Goal: Navigation & Orientation: Find specific page/section

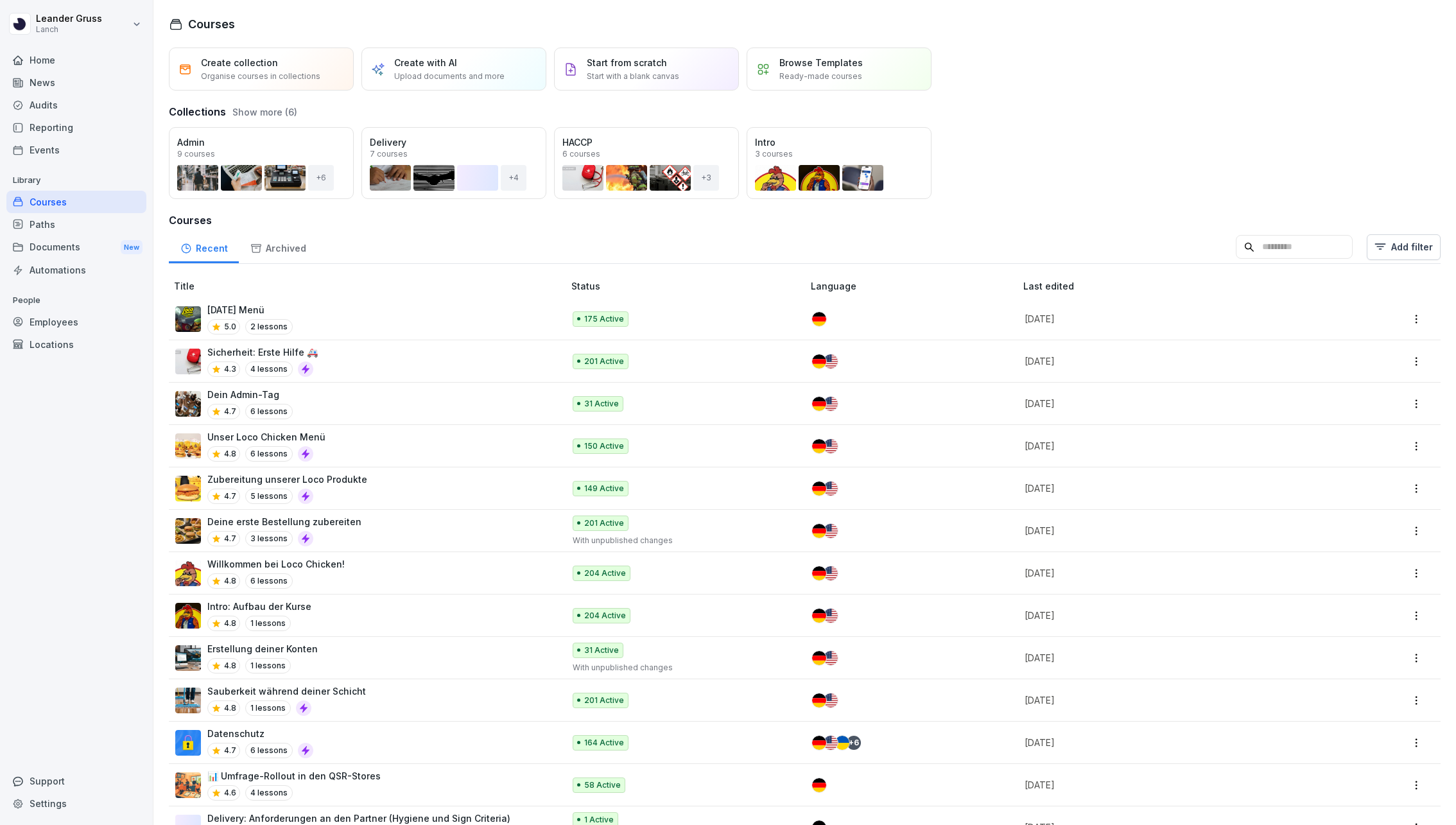
click at [64, 54] on div "Home" at bounding box center [76, 60] width 140 height 22
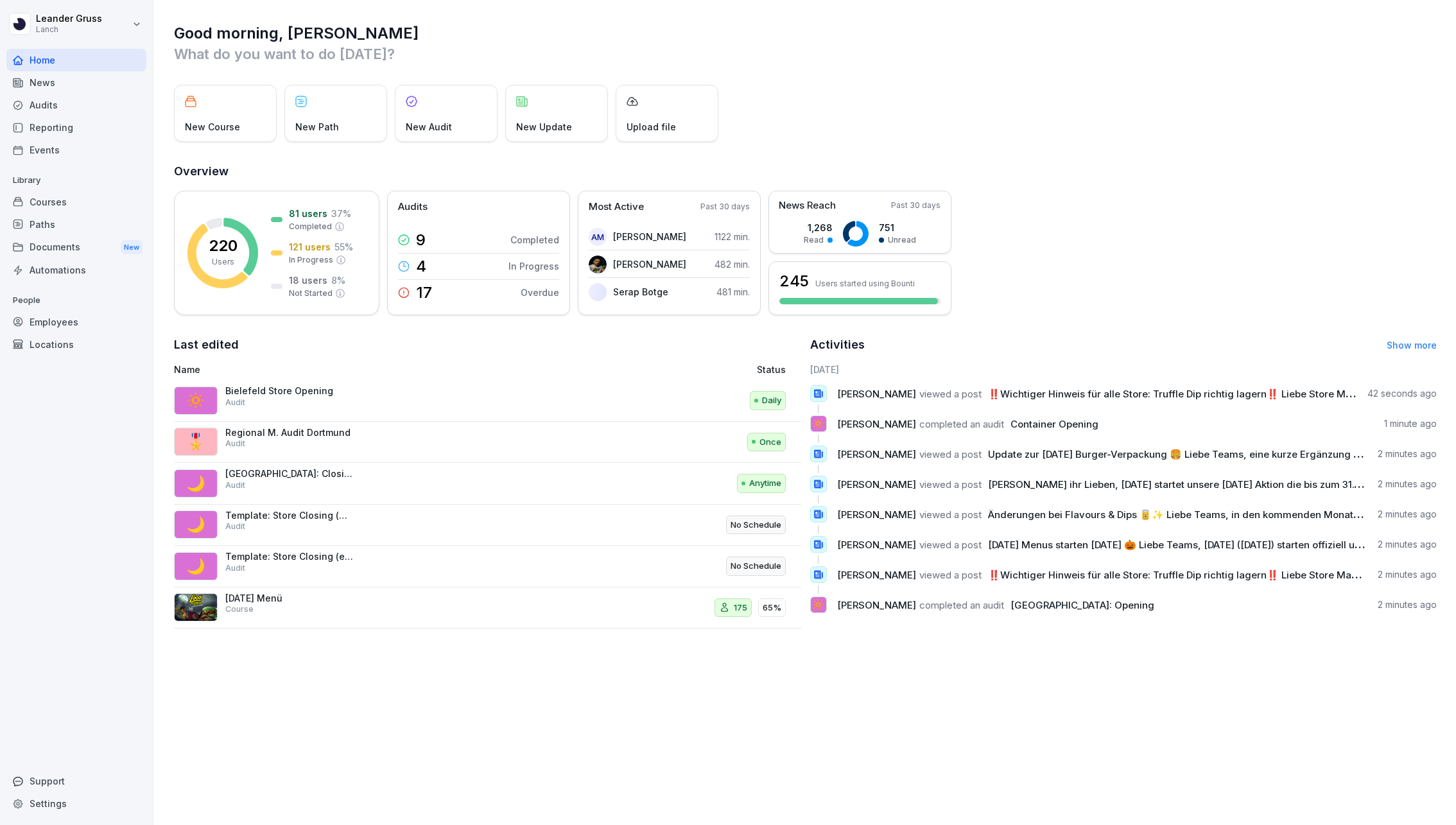
click at [66, 153] on div "Events" at bounding box center [76, 150] width 140 height 22
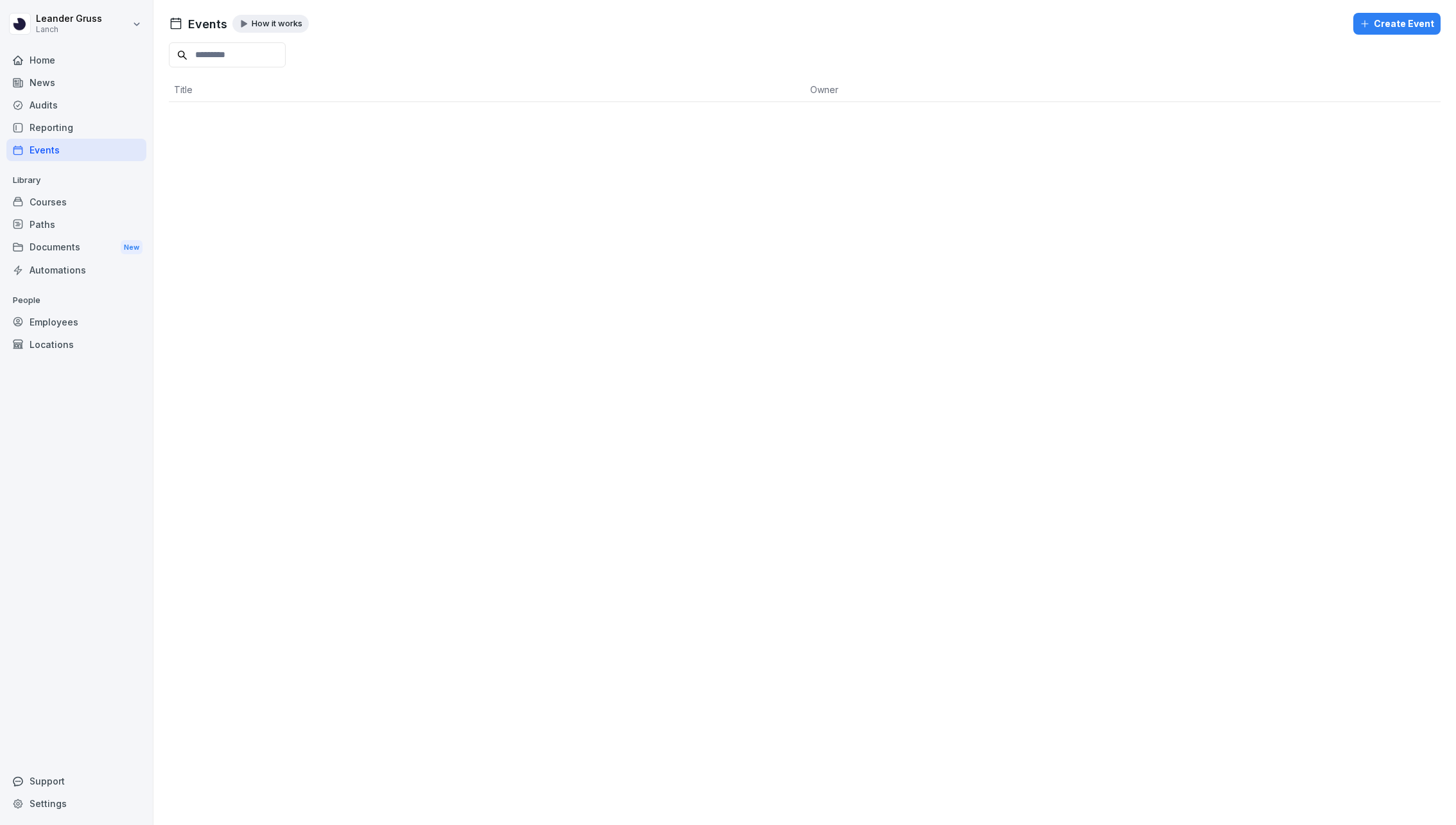
click at [84, 120] on div "Reporting" at bounding box center [76, 127] width 140 height 22
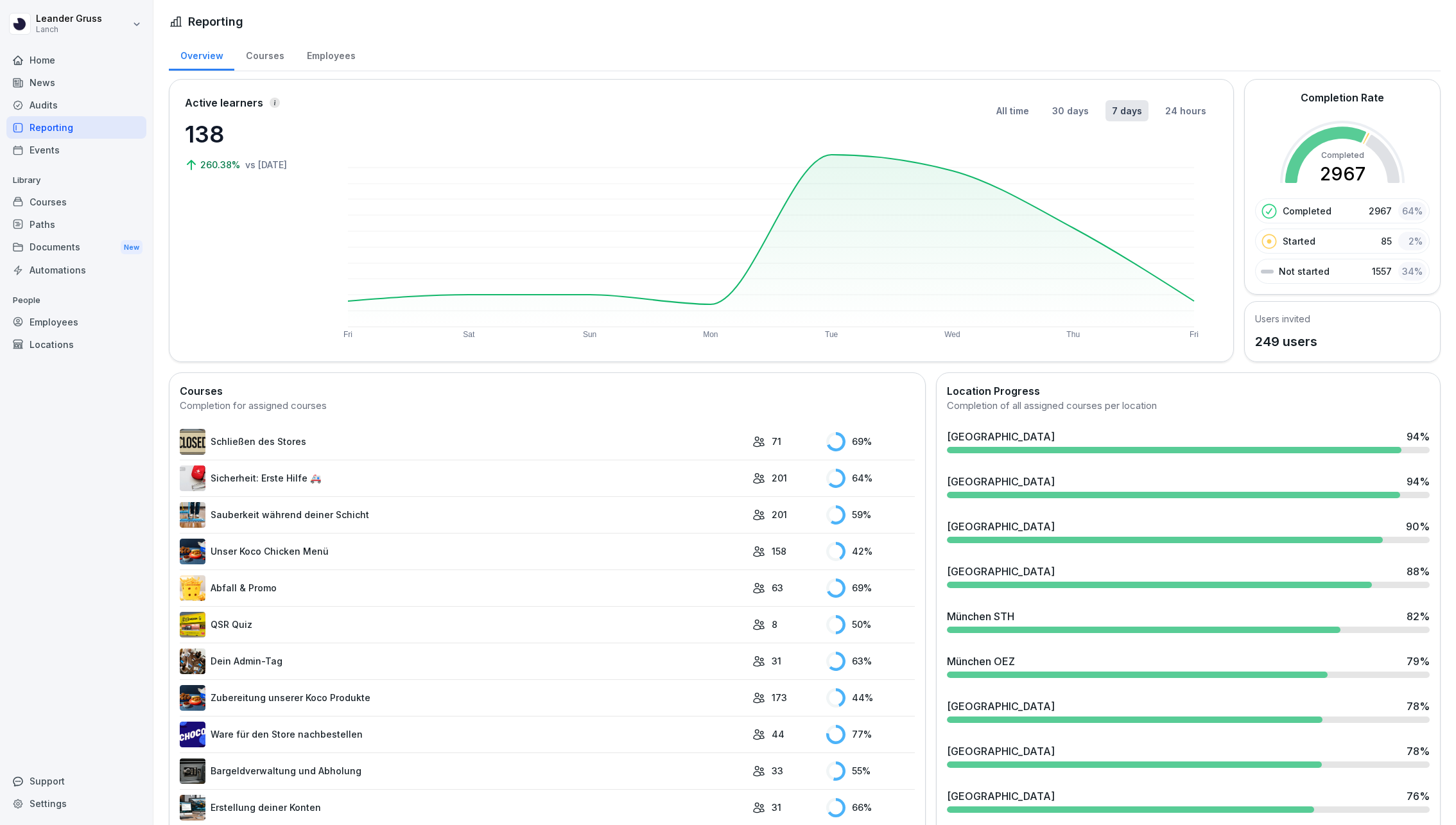
click at [1260, 435] on div "[GEOGRAPHIC_DATA] 94 %" at bounding box center [1188, 437] width 483 height 15
click at [85, 201] on div "Courses" at bounding box center [76, 202] width 140 height 22
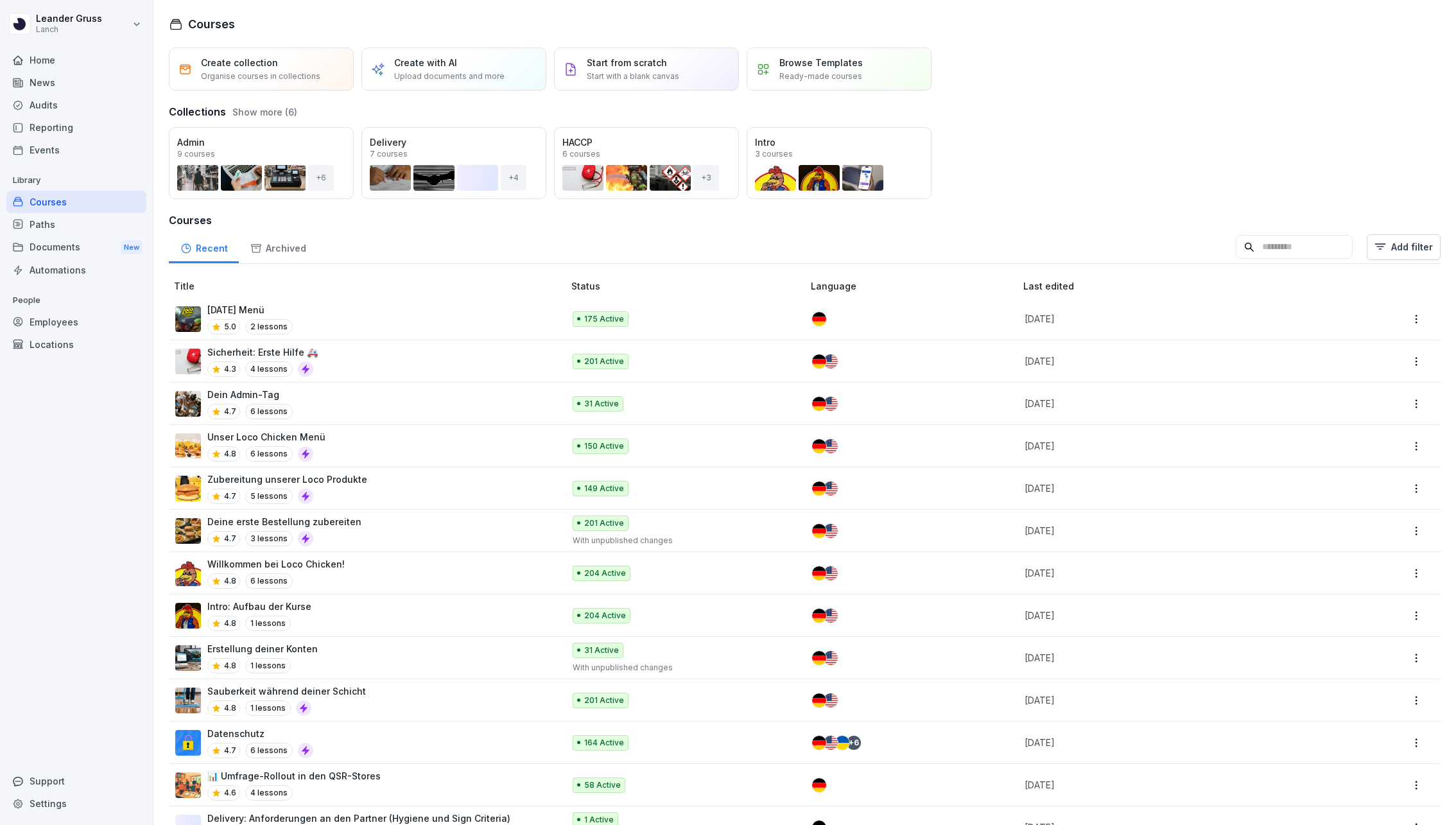
click at [107, 225] on div "Paths" at bounding box center [76, 224] width 140 height 22
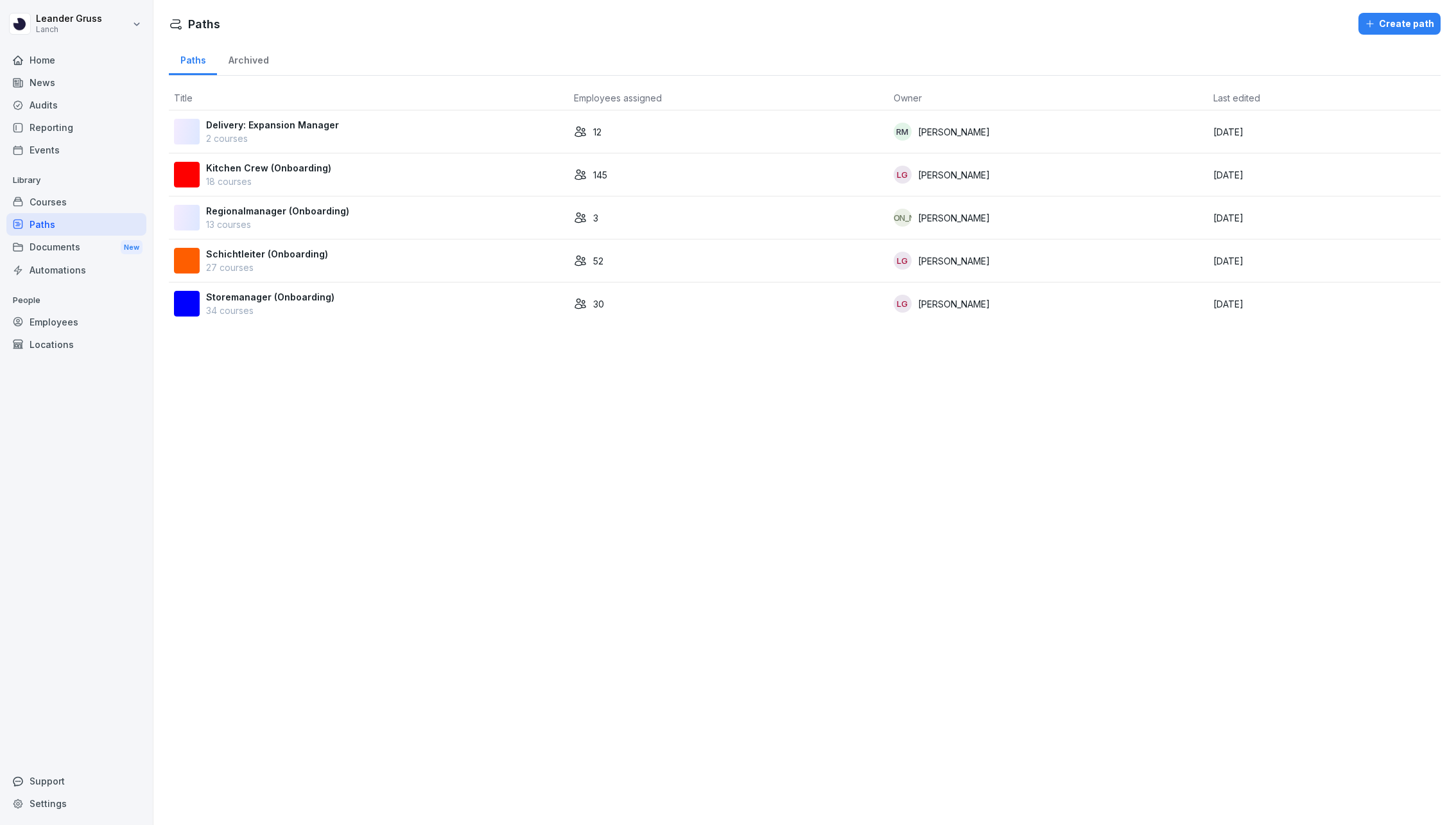
click at [298, 170] on p "Kitchen Crew (Onboarding)" at bounding box center [269, 168] width 125 height 14
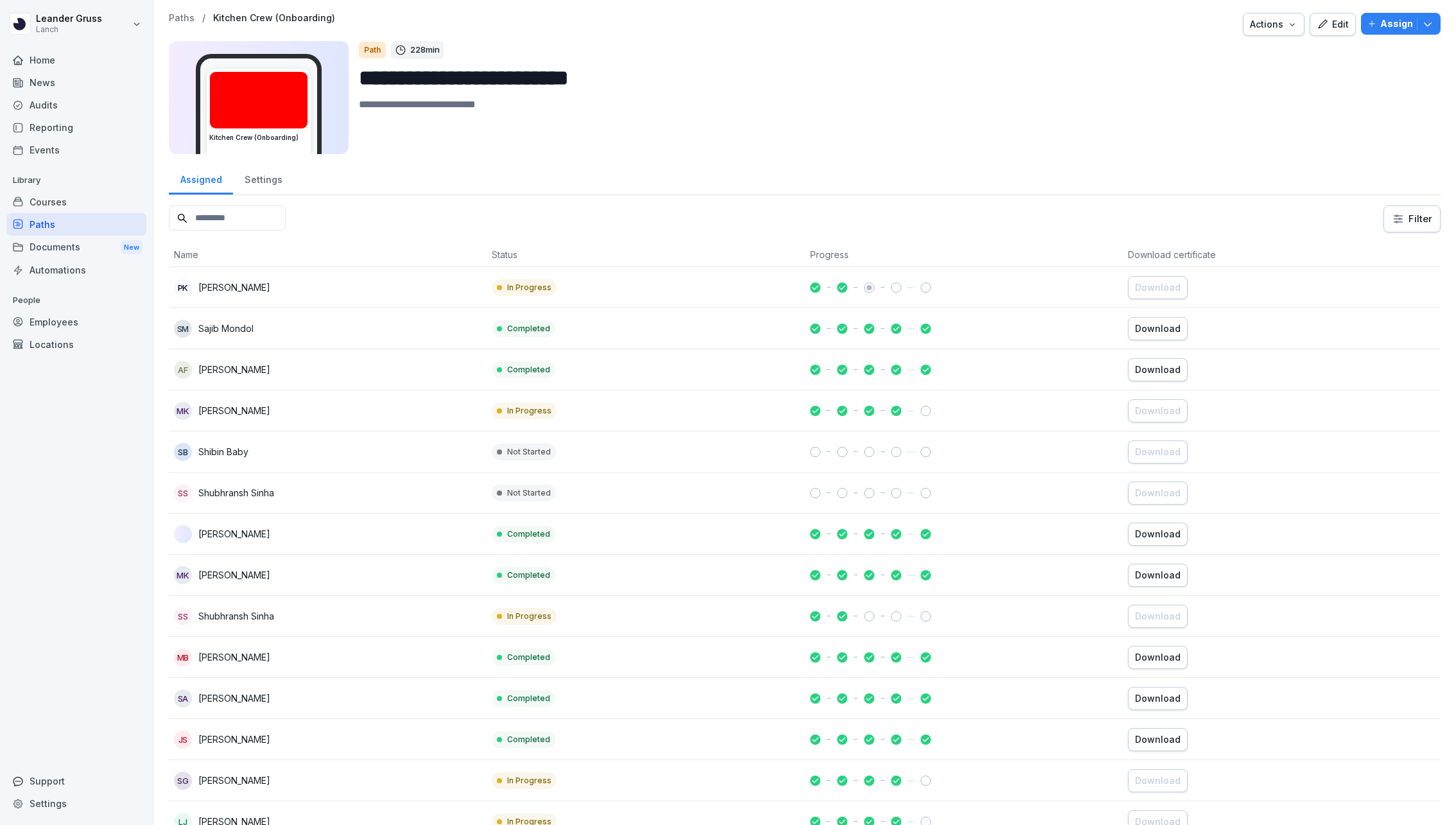
click at [1344, 29] on div "Edit" at bounding box center [1332, 24] width 32 height 14
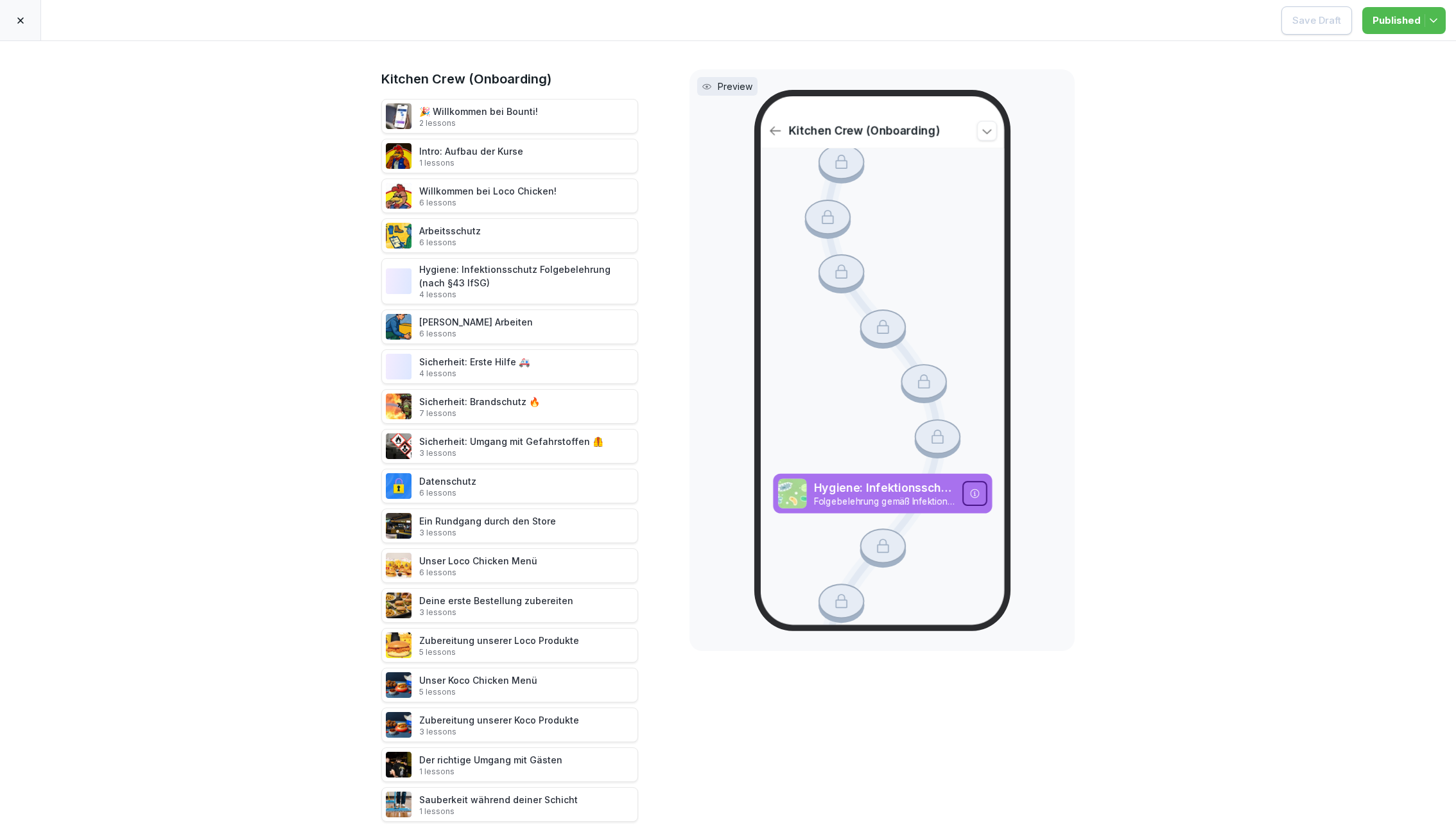
scroll to position [836, 0]
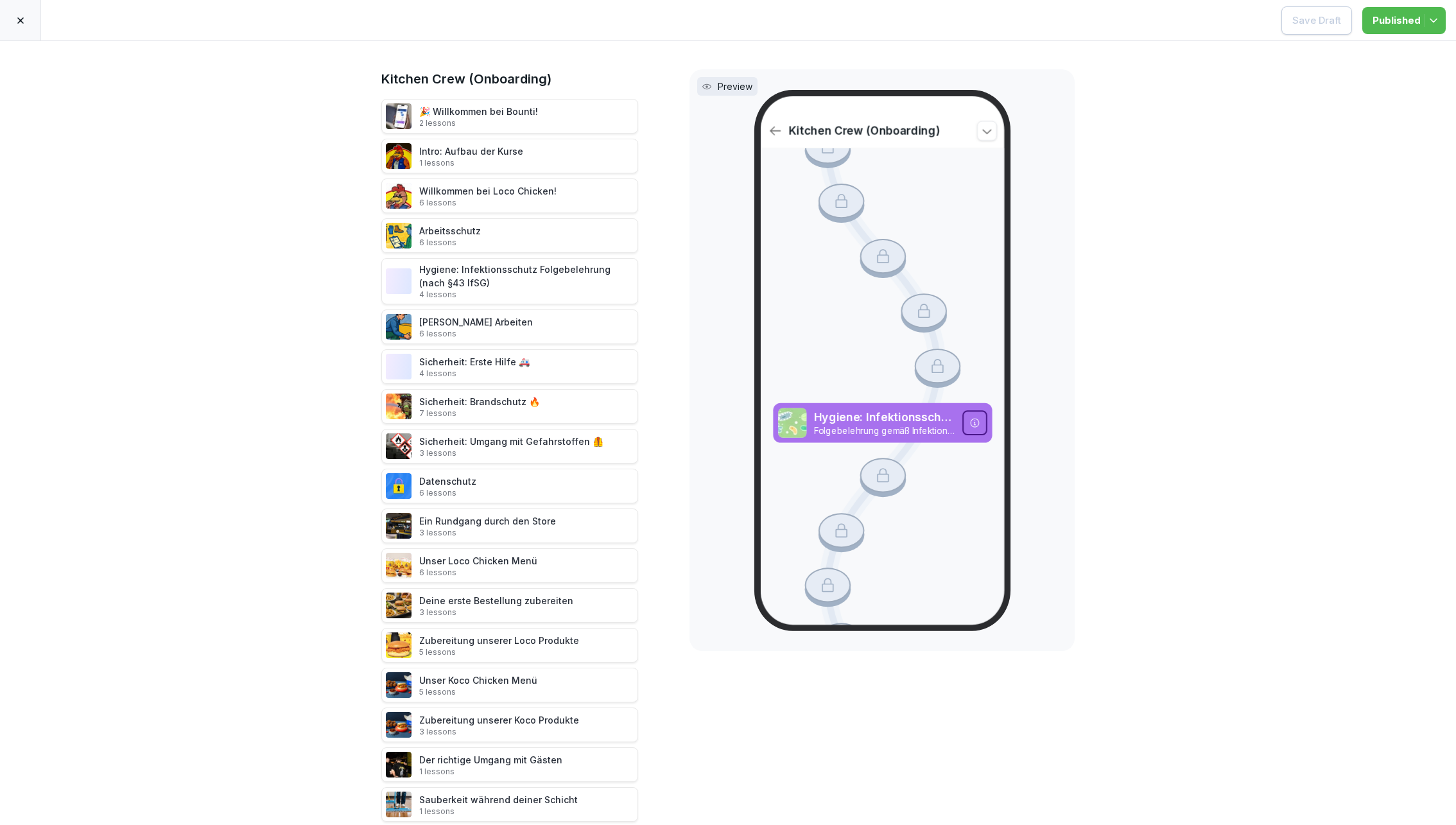
click at [21, 23] on icon at bounding box center [21, 21] width 10 height 10
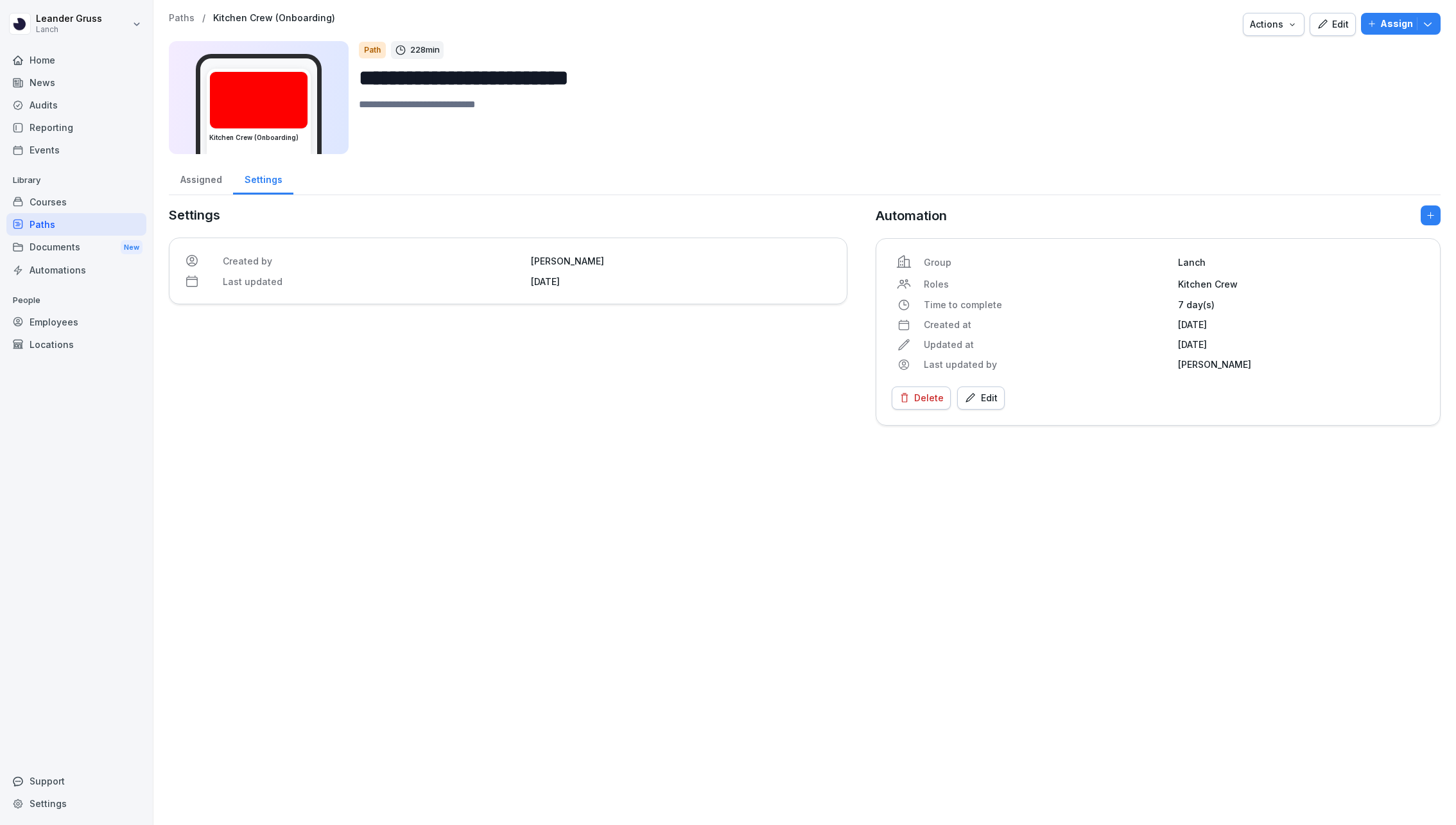
click at [87, 101] on div "Audits" at bounding box center [76, 105] width 140 height 22
